Goal: Information Seeking & Learning: Find specific fact

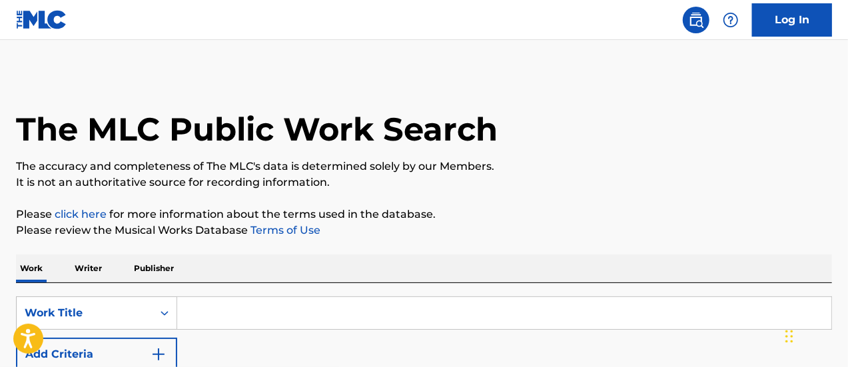
click at [225, 319] on input "Search Form" at bounding box center [504, 313] width 654 height 32
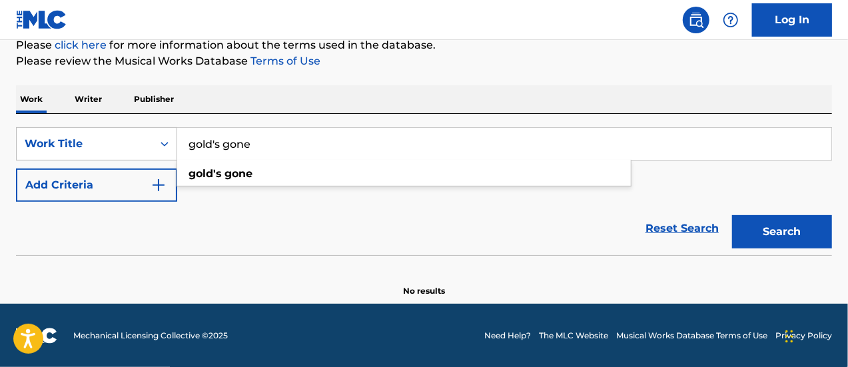
type input "gold's gone"
click at [100, 186] on button "Add Criteria" at bounding box center [96, 185] width 161 height 33
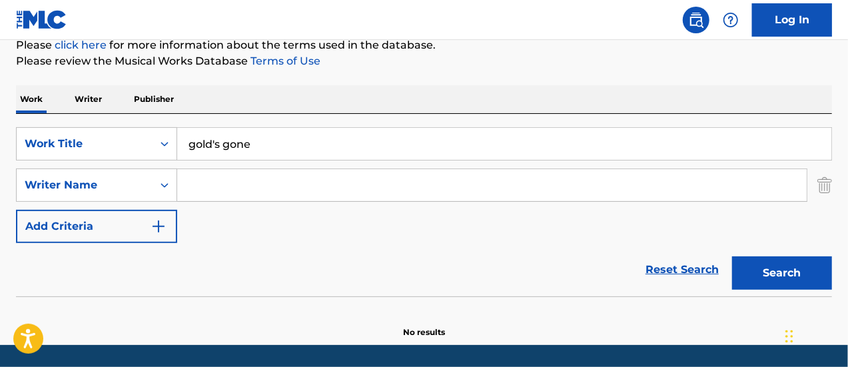
click at [248, 186] on input "Search Form" at bounding box center [492, 185] width 630 height 32
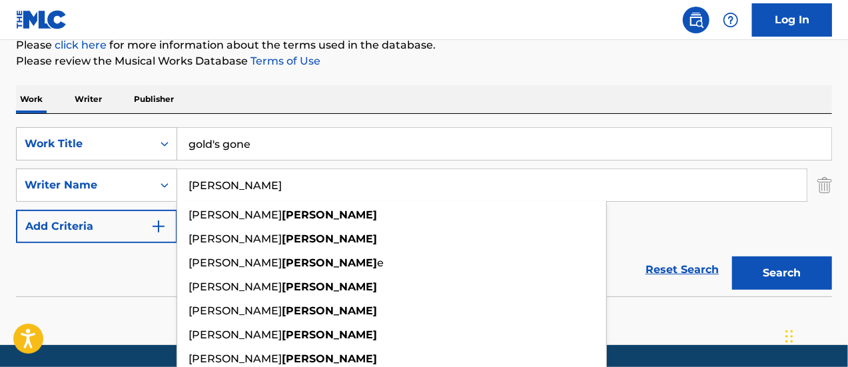
type input "[PERSON_NAME]"
click at [732, 257] on button "Search" at bounding box center [782, 273] width 100 height 33
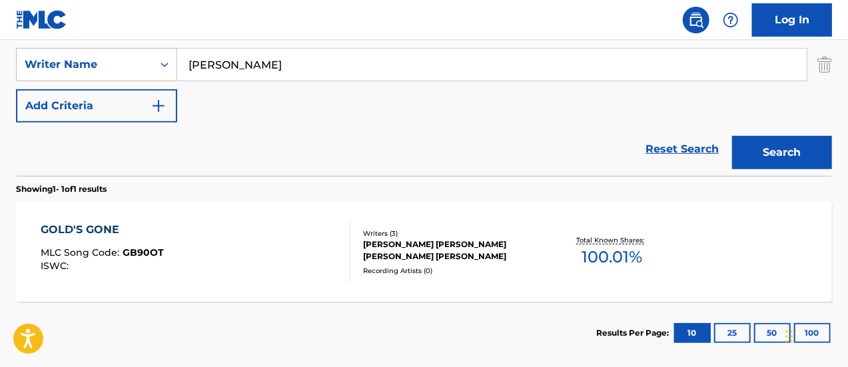
scroll to position [299, 0]
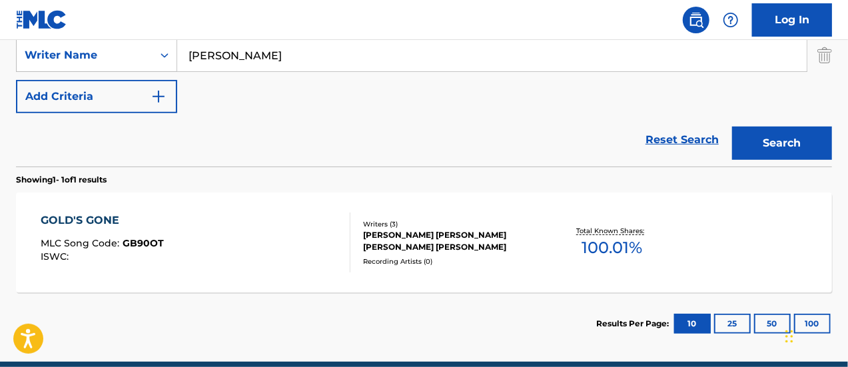
click at [80, 219] on div "GOLD'S GONE" at bounding box center [102, 221] width 123 height 16
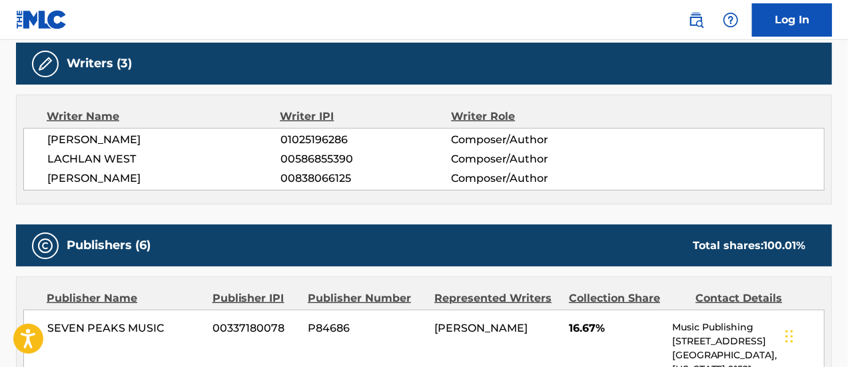
scroll to position [243, 0]
